Goal: Find specific page/section

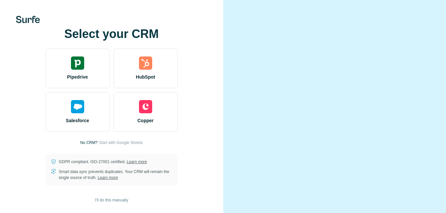
click at [270, 9] on div at bounding box center [334, 106] width 223 height 213
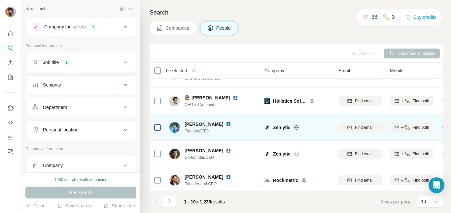
scroll to position [15, 0]
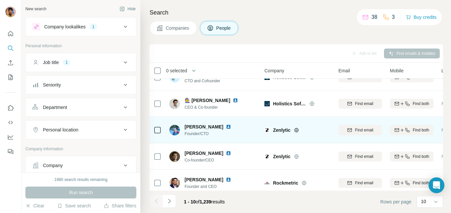
click at [299, 129] on icon at bounding box center [296, 129] width 5 height 5
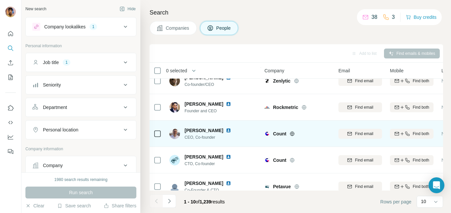
scroll to position [100, 0]
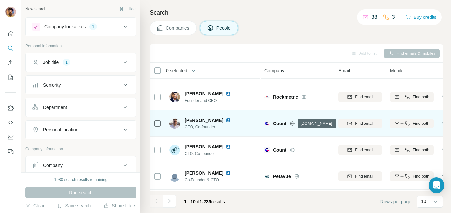
click at [291, 124] on icon at bounding box center [292, 123] width 4 height 0
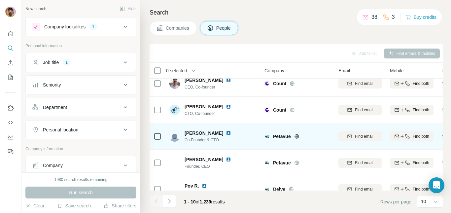
scroll to position [142, 0]
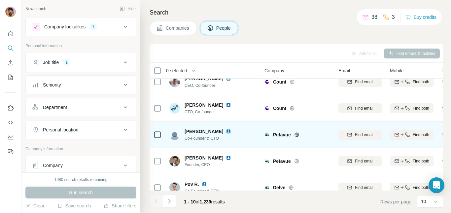
click at [298, 134] on icon at bounding box center [297, 134] width 2 height 4
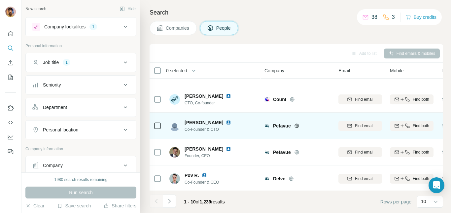
scroll to position [156, 0]
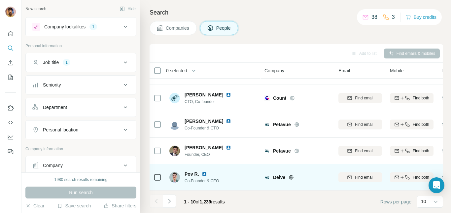
click at [293, 177] on icon at bounding box center [291, 177] width 4 height 0
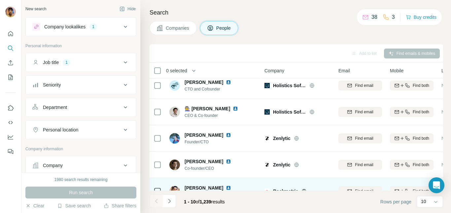
scroll to position [0, 0]
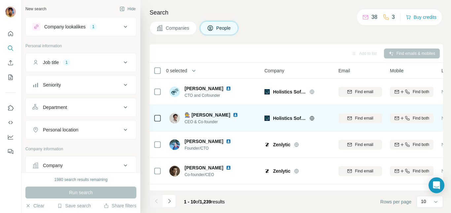
click at [314, 119] on icon at bounding box center [312, 118] width 4 height 4
